Goal: Navigation & Orientation: Find specific page/section

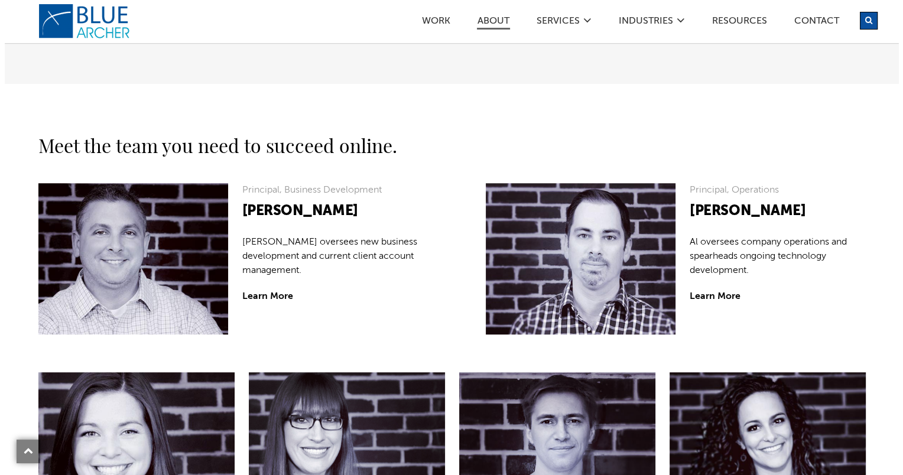
scroll to position [945, 0]
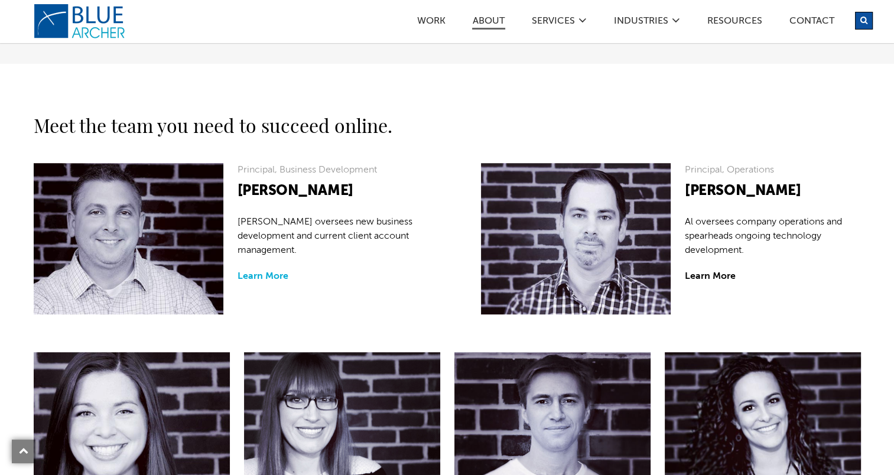
click at [265, 277] on link "Learn More" at bounding box center [263, 276] width 51 height 9
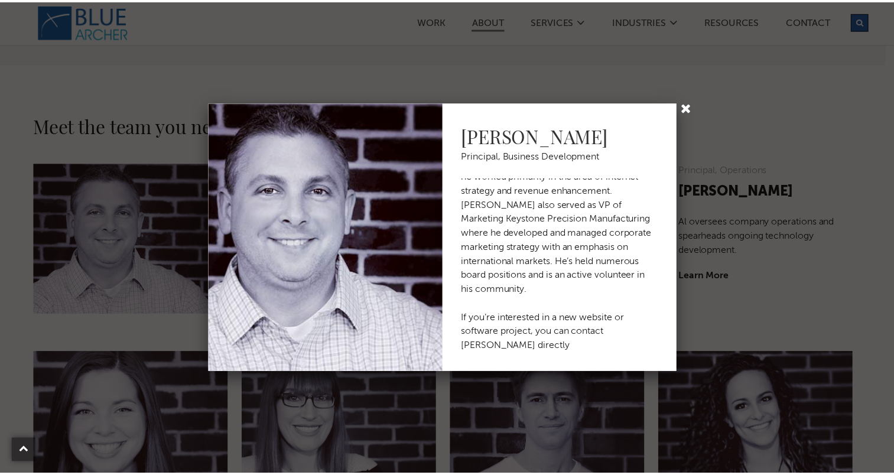
scroll to position [94, 0]
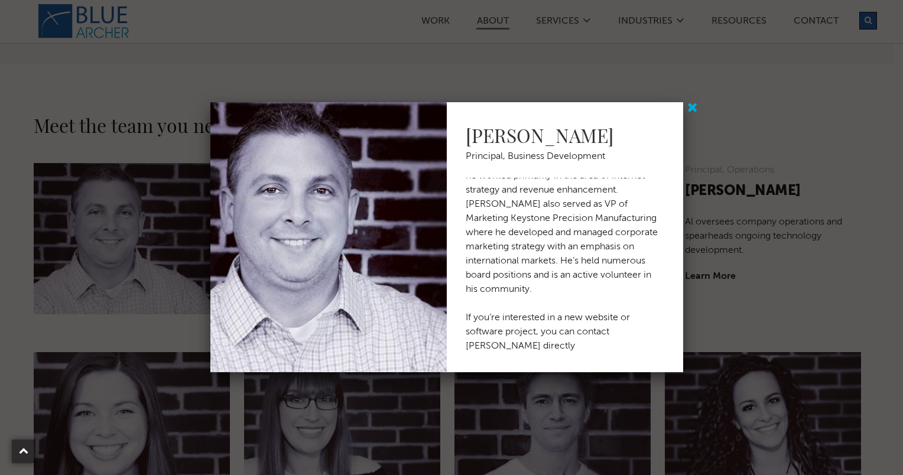
click at [694, 109] on link at bounding box center [694, 108] width 15 height 15
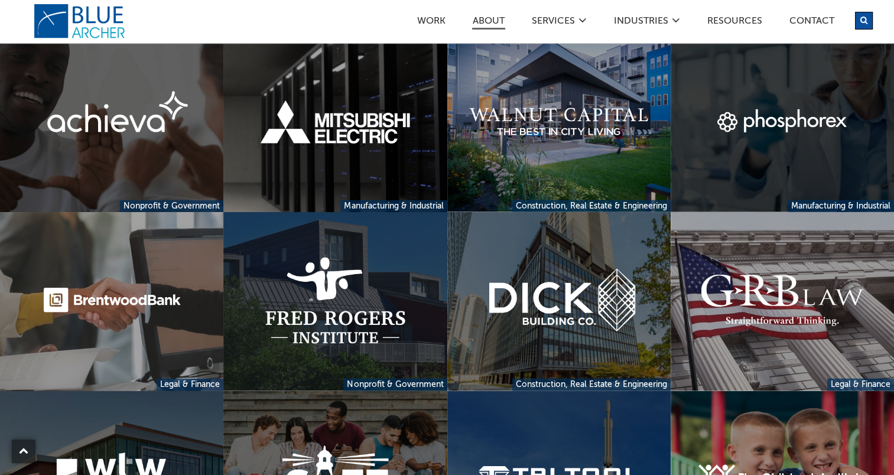
scroll to position [2600, 0]
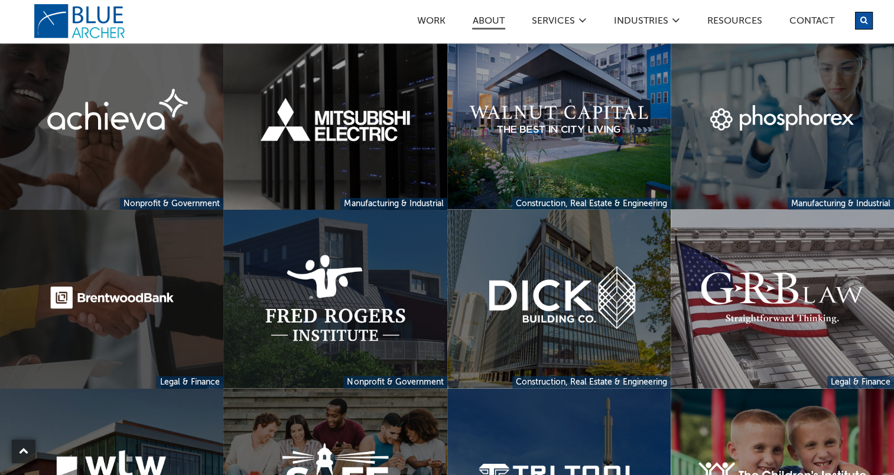
click at [132, 292] on link at bounding box center [111, 299] width 223 height 179
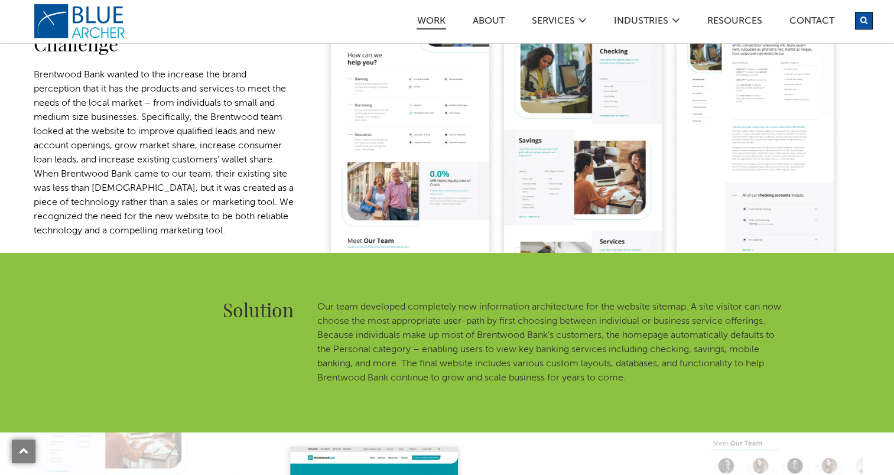
scroll to position [532, 0]
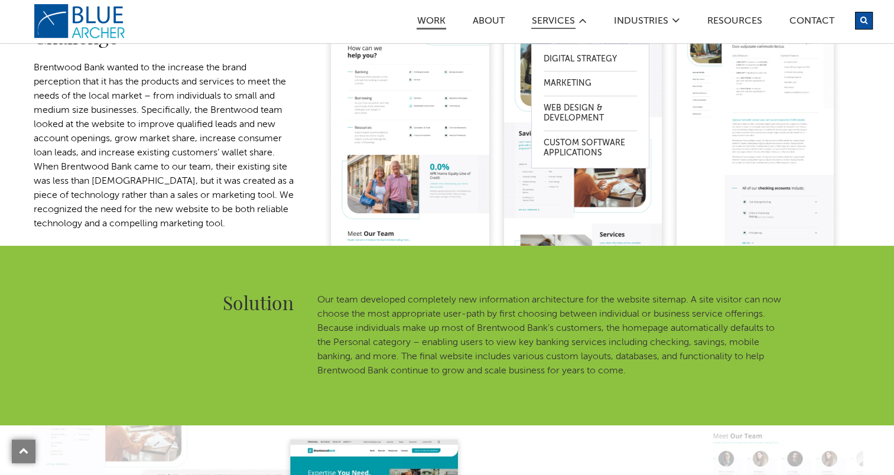
click at [567, 17] on link "SERVICES" at bounding box center [553, 23] width 44 height 12
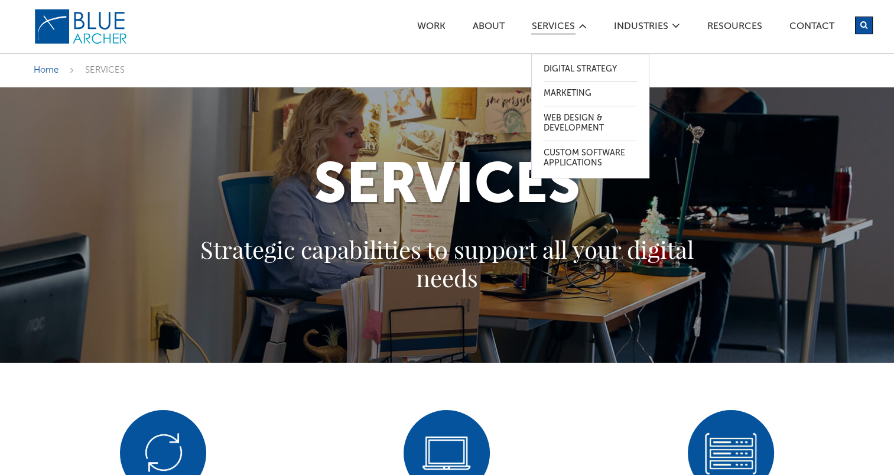
click at [555, 24] on link "SERVICES" at bounding box center [553, 28] width 44 height 13
